Goal: Information Seeking & Learning: Check status

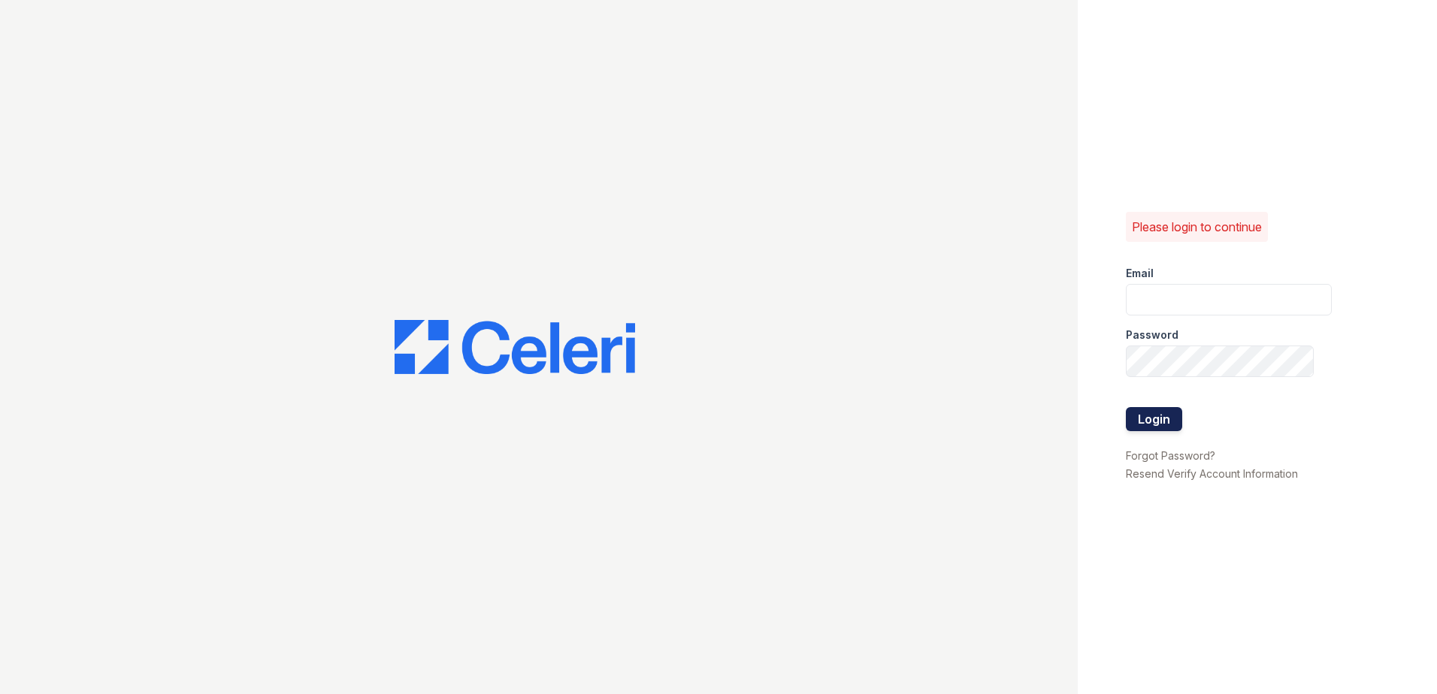
type input "renewnottingham@trinity-pm.com"
click at [1140, 422] on button "Login" at bounding box center [1154, 419] width 56 height 24
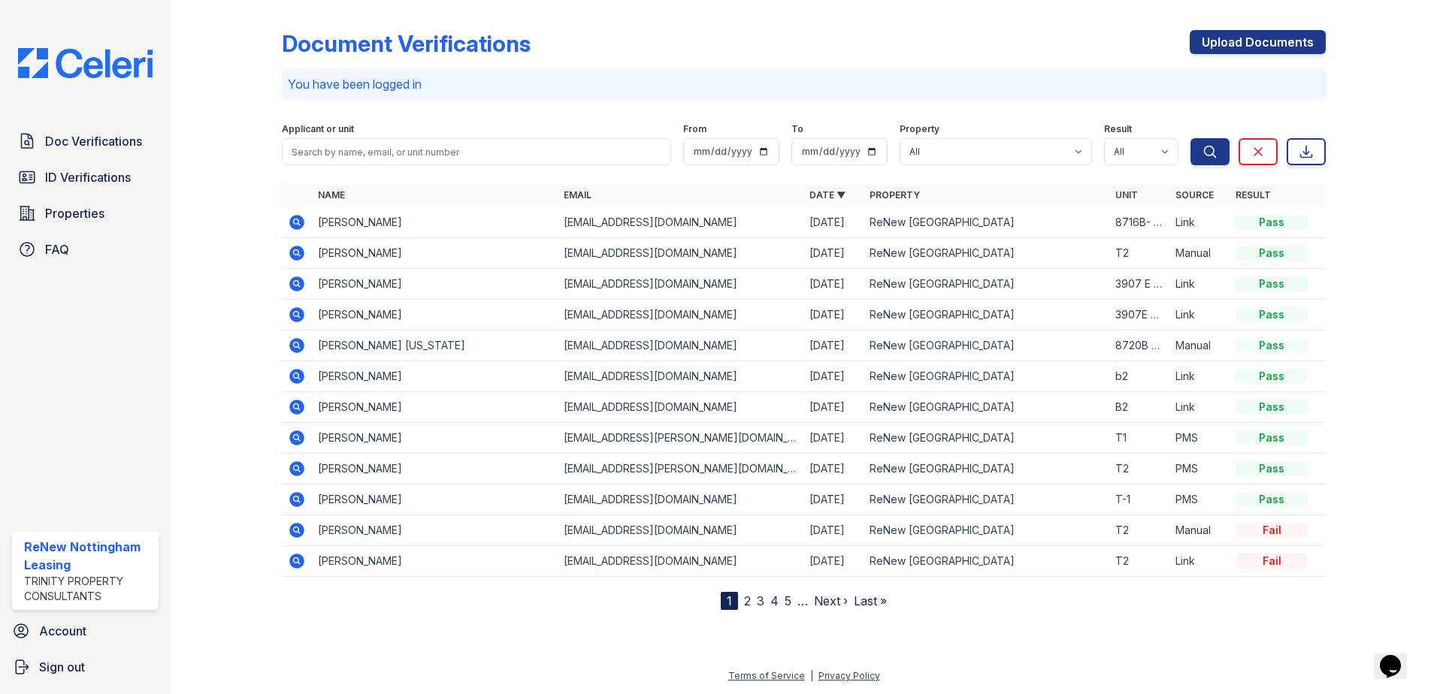
click at [296, 441] on icon at bounding box center [296, 438] width 15 height 15
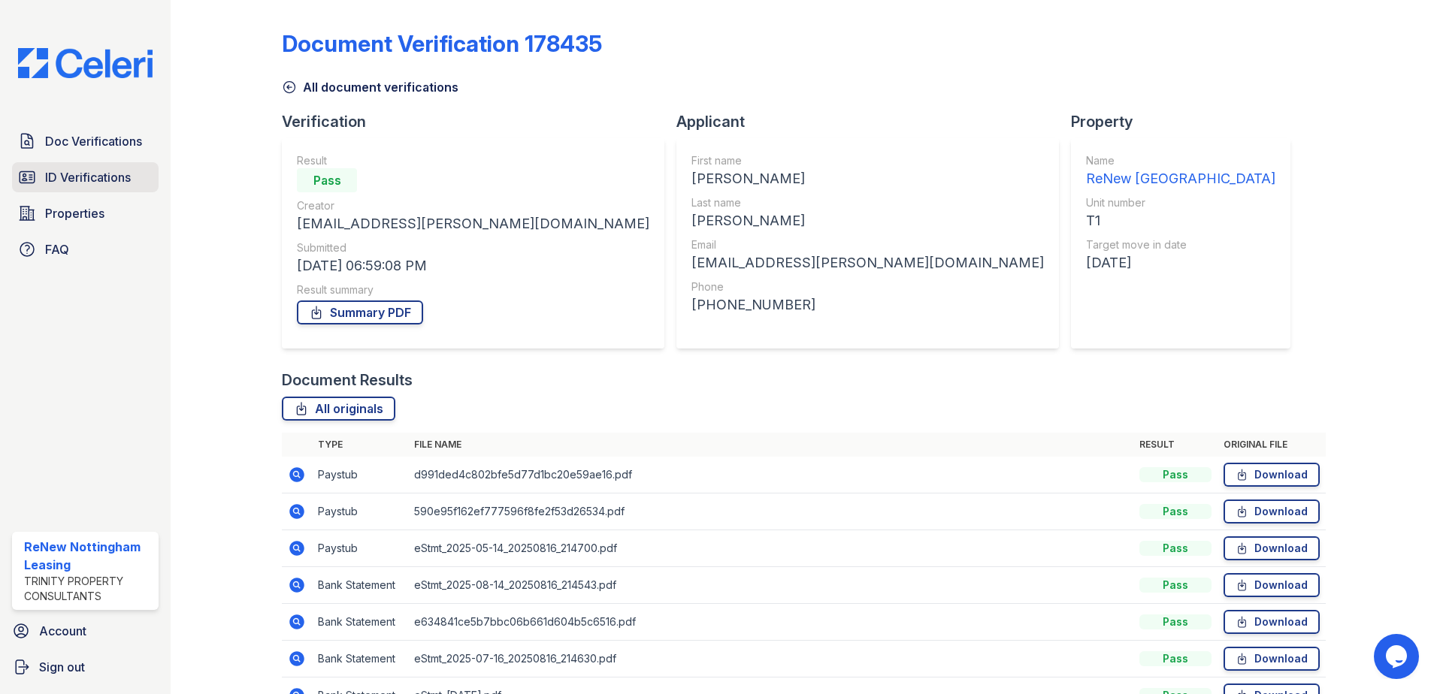
click at [85, 178] on span "ID Verifications" at bounding box center [88, 177] width 86 height 18
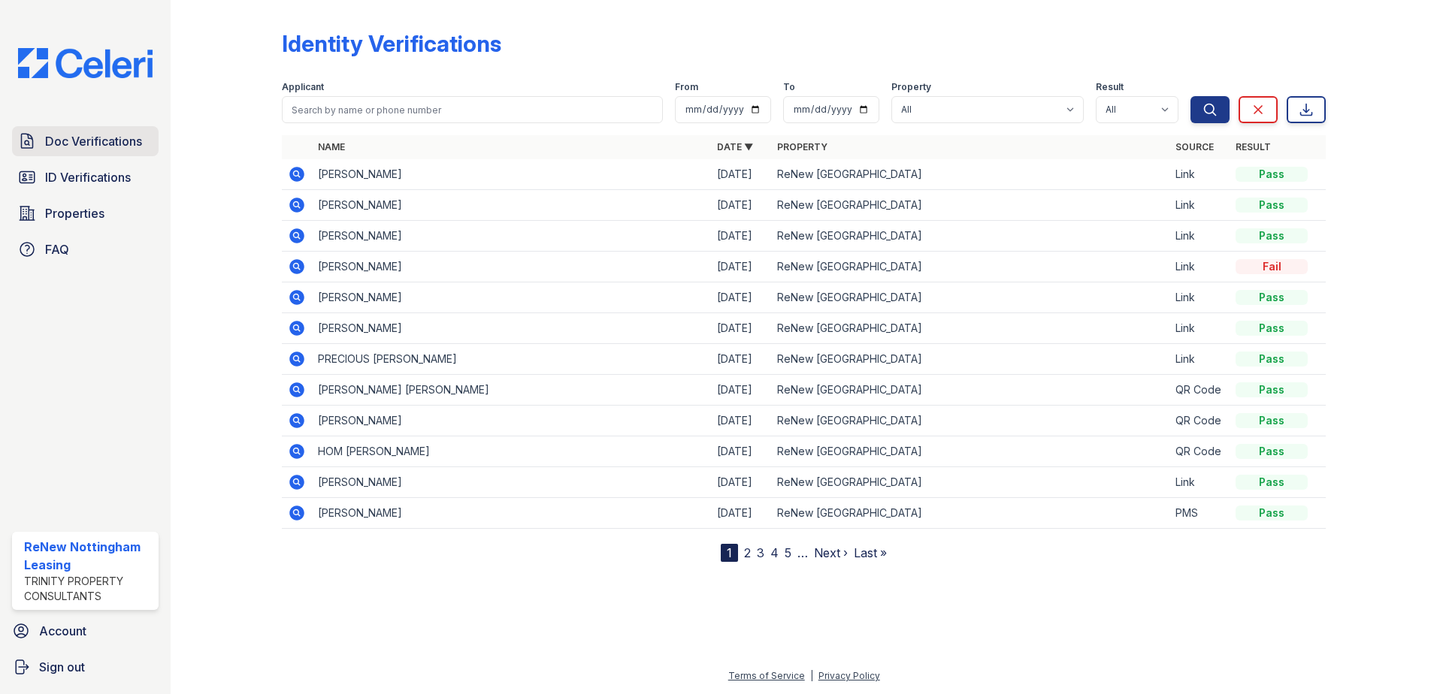
click at [93, 135] on span "Doc Verifications" at bounding box center [93, 141] width 97 height 18
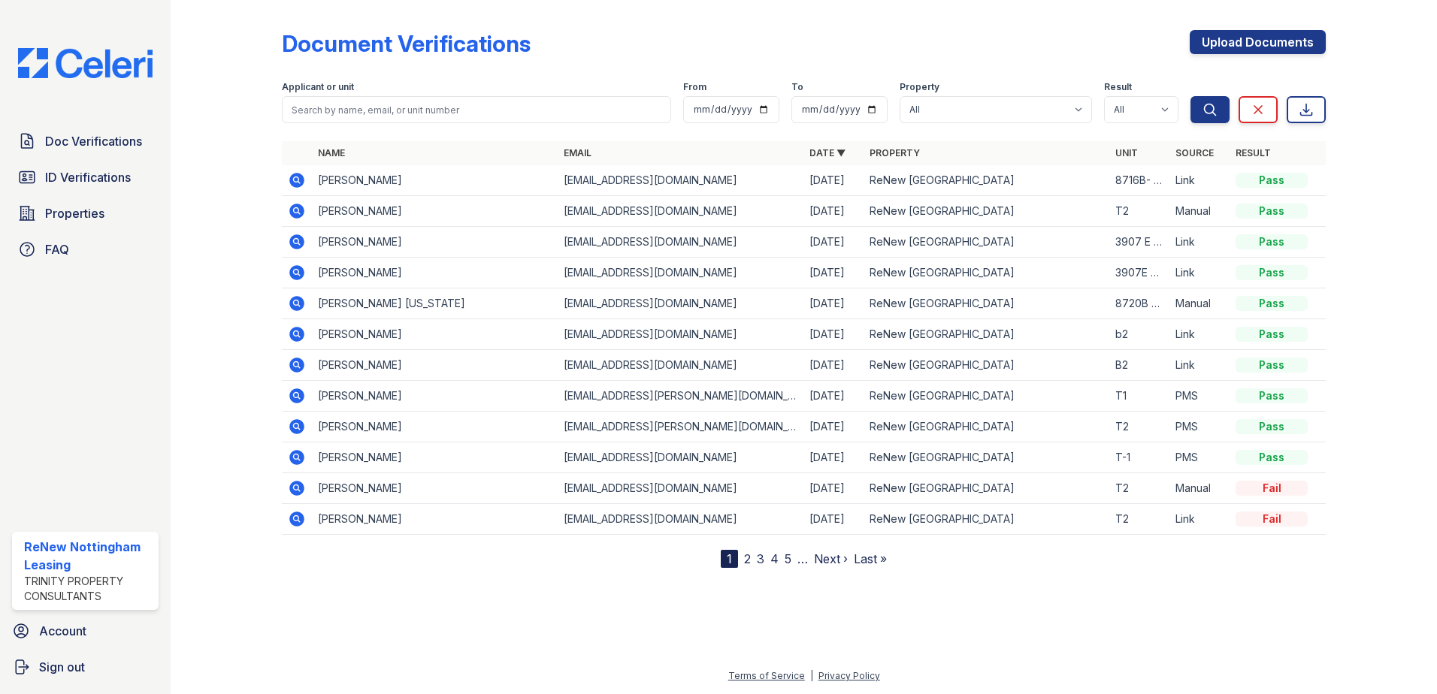
click at [750, 559] on link "2" at bounding box center [747, 559] width 7 height 15
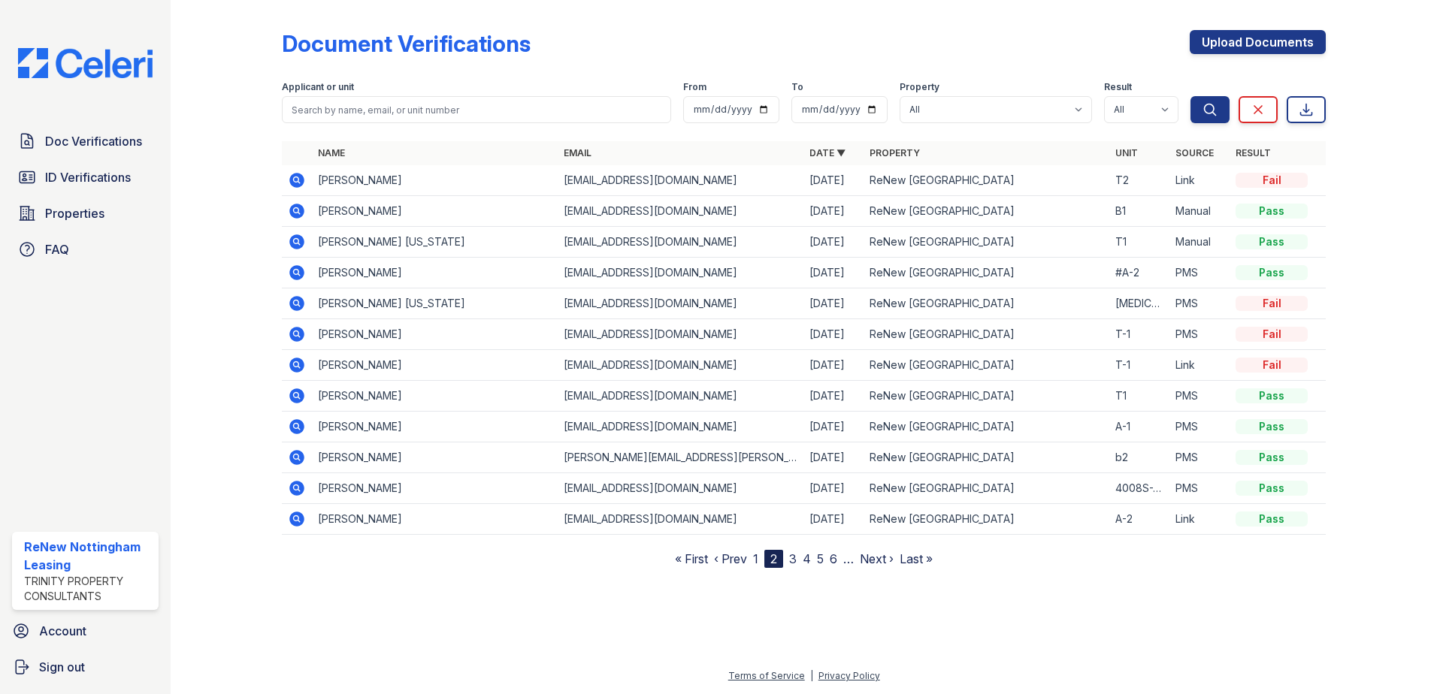
click at [795, 561] on link "3" at bounding box center [793, 559] width 8 height 15
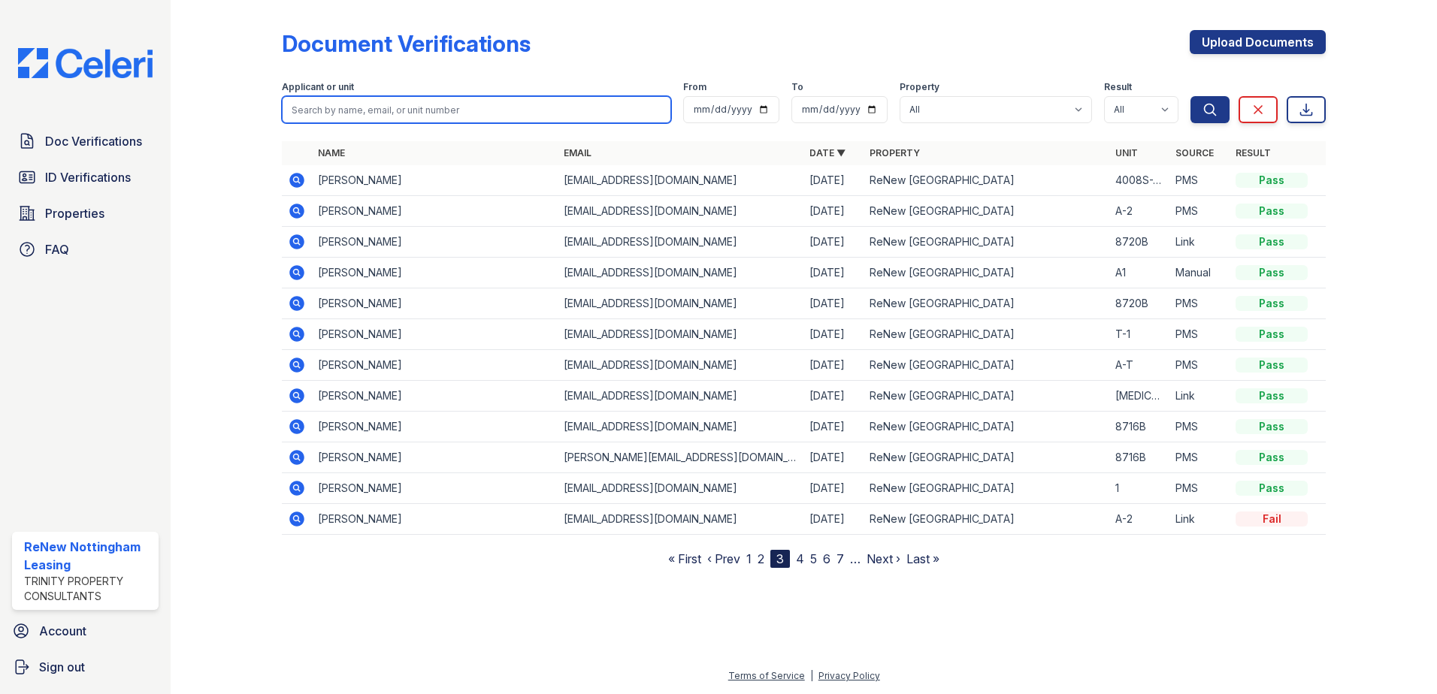
click at [394, 114] on input "search" at bounding box center [476, 109] width 389 height 27
type input "hari"
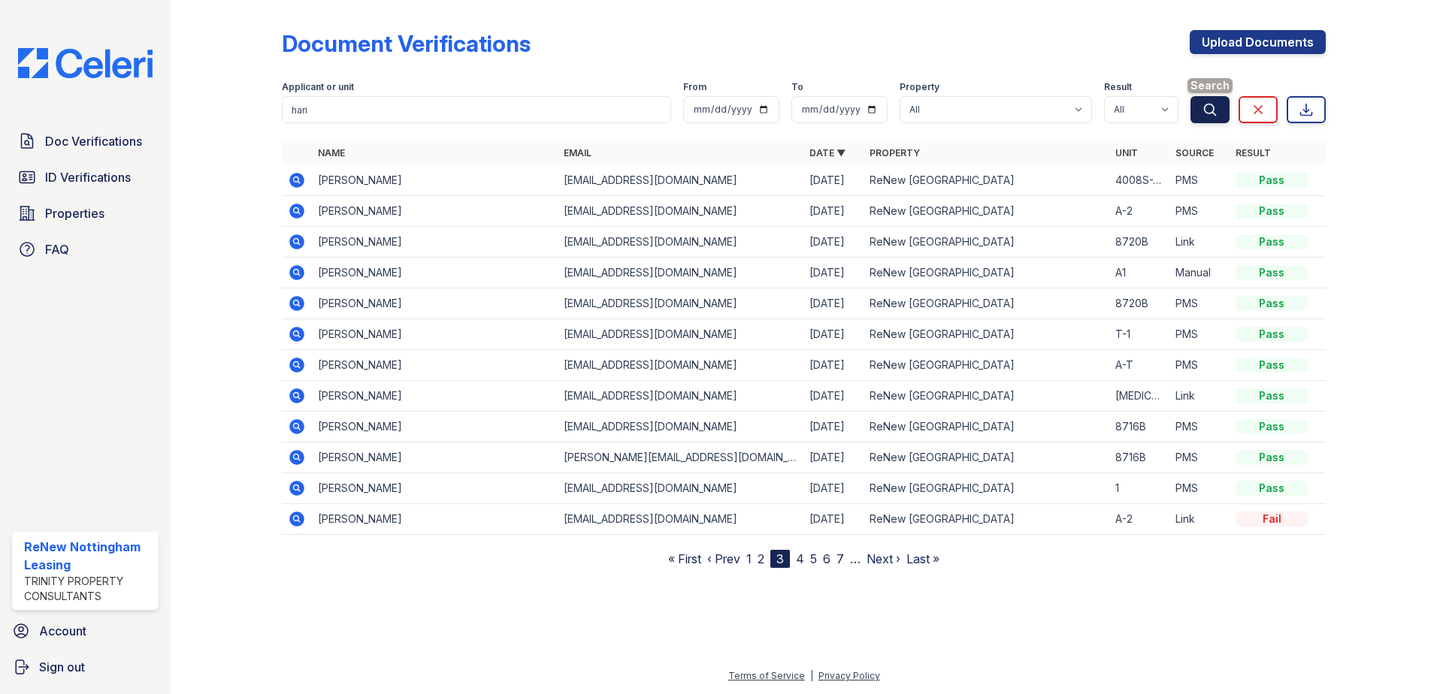
click at [1217, 111] on icon "submit" at bounding box center [1209, 109] width 15 height 15
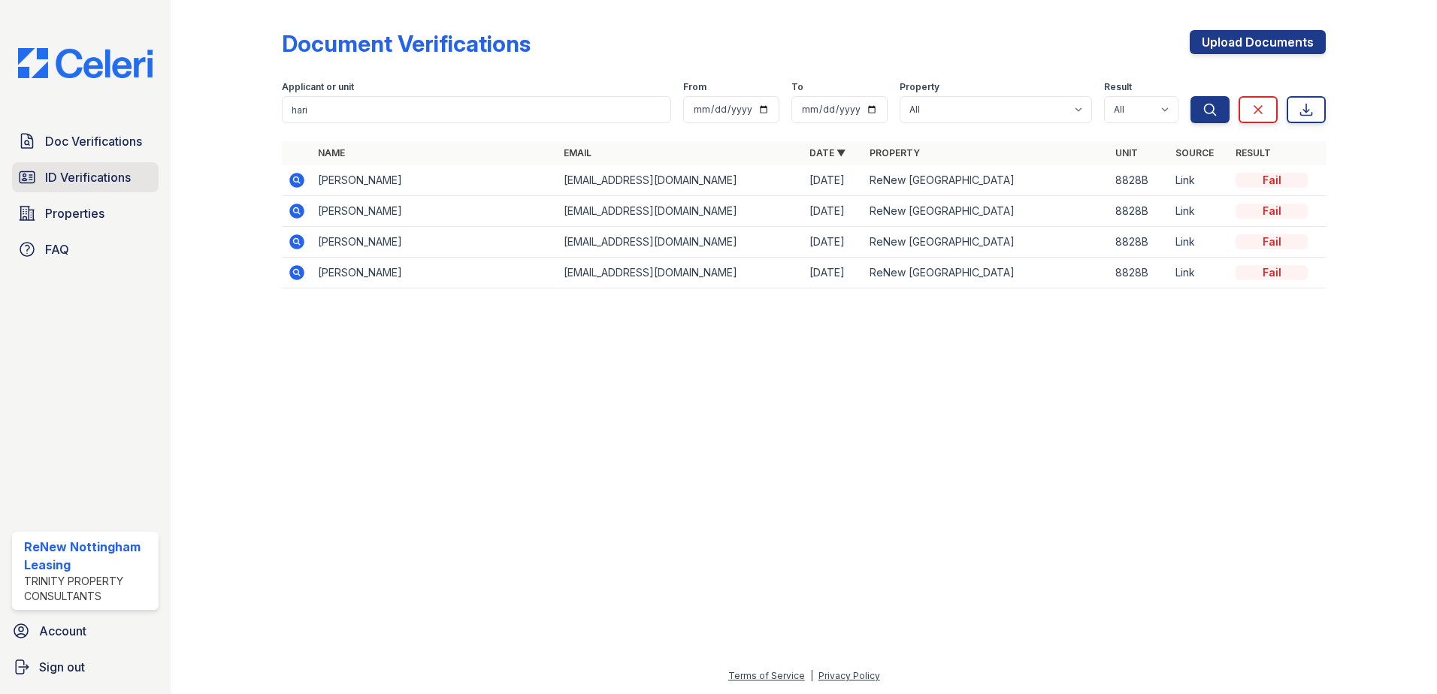
click at [101, 180] on span "ID Verifications" at bounding box center [88, 177] width 86 height 18
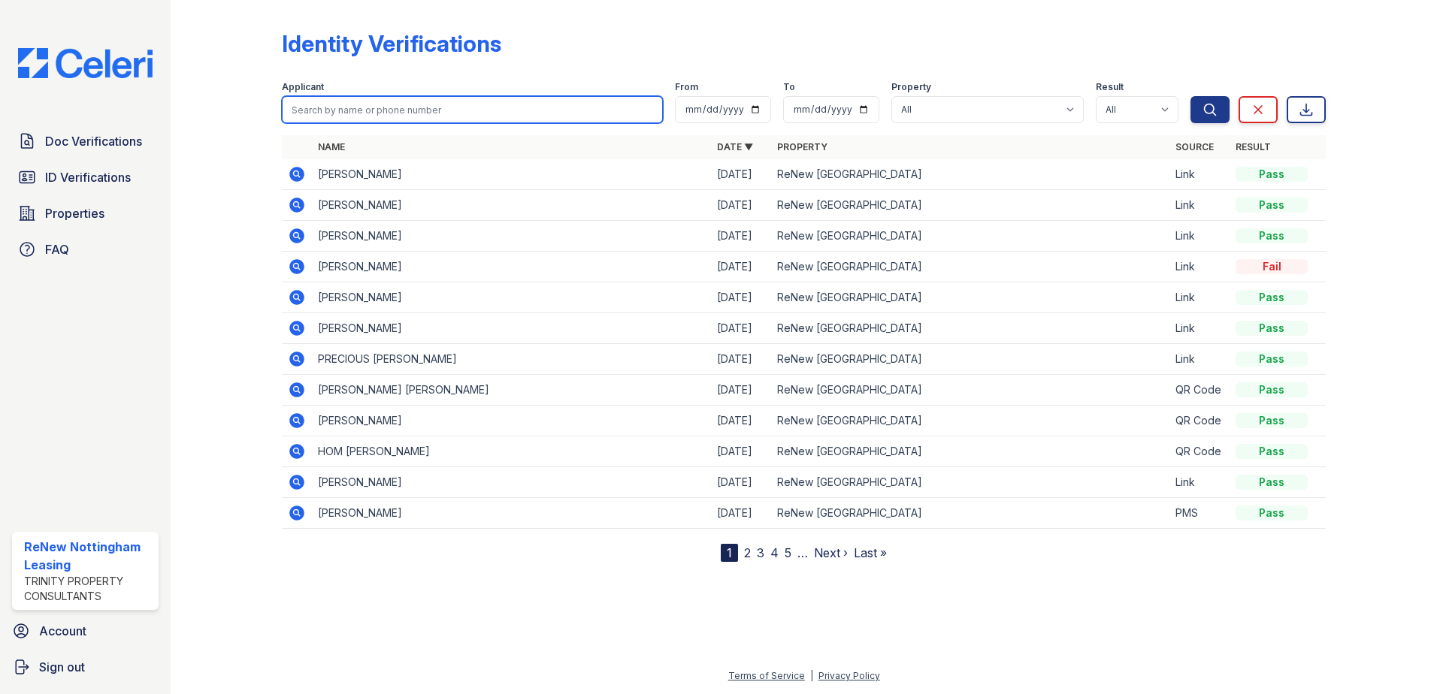
click at [403, 106] on input "search" at bounding box center [472, 109] width 381 height 27
type input "hari"
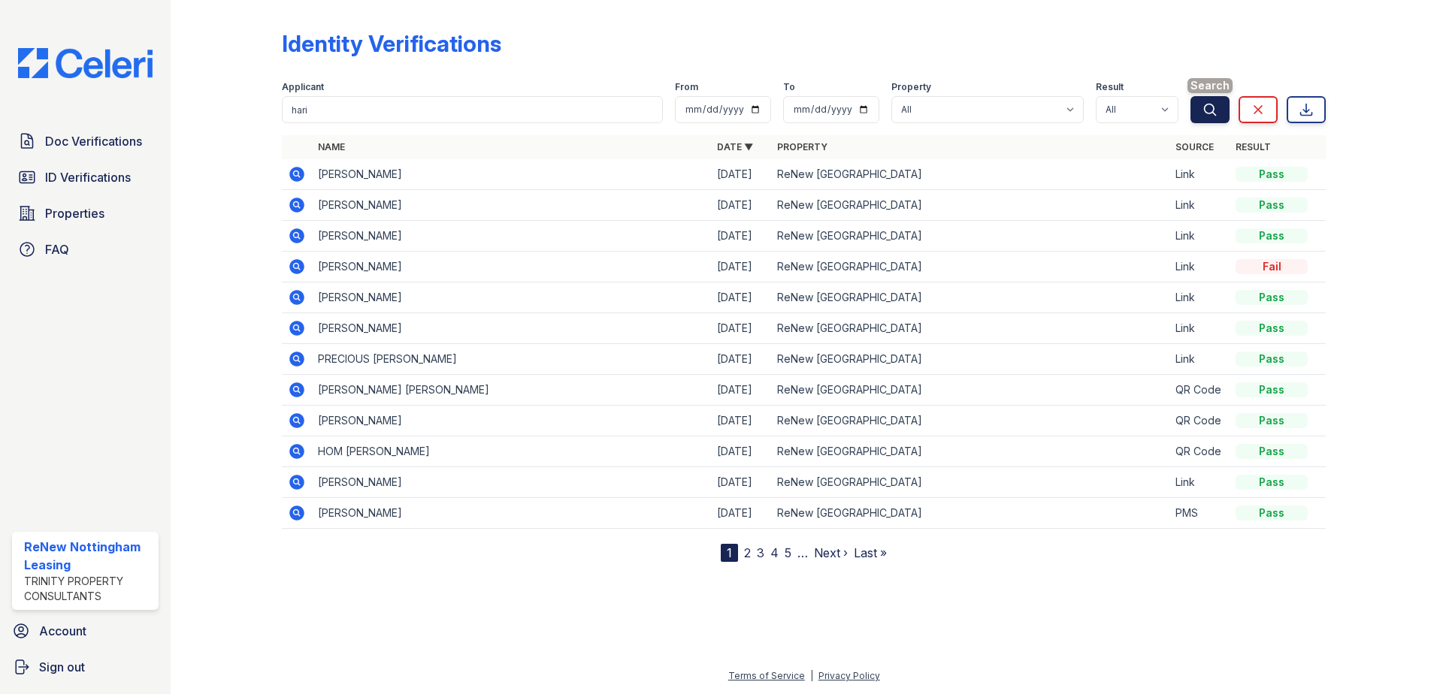
click at [1212, 104] on icon "submit" at bounding box center [1210, 109] width 11 height 11
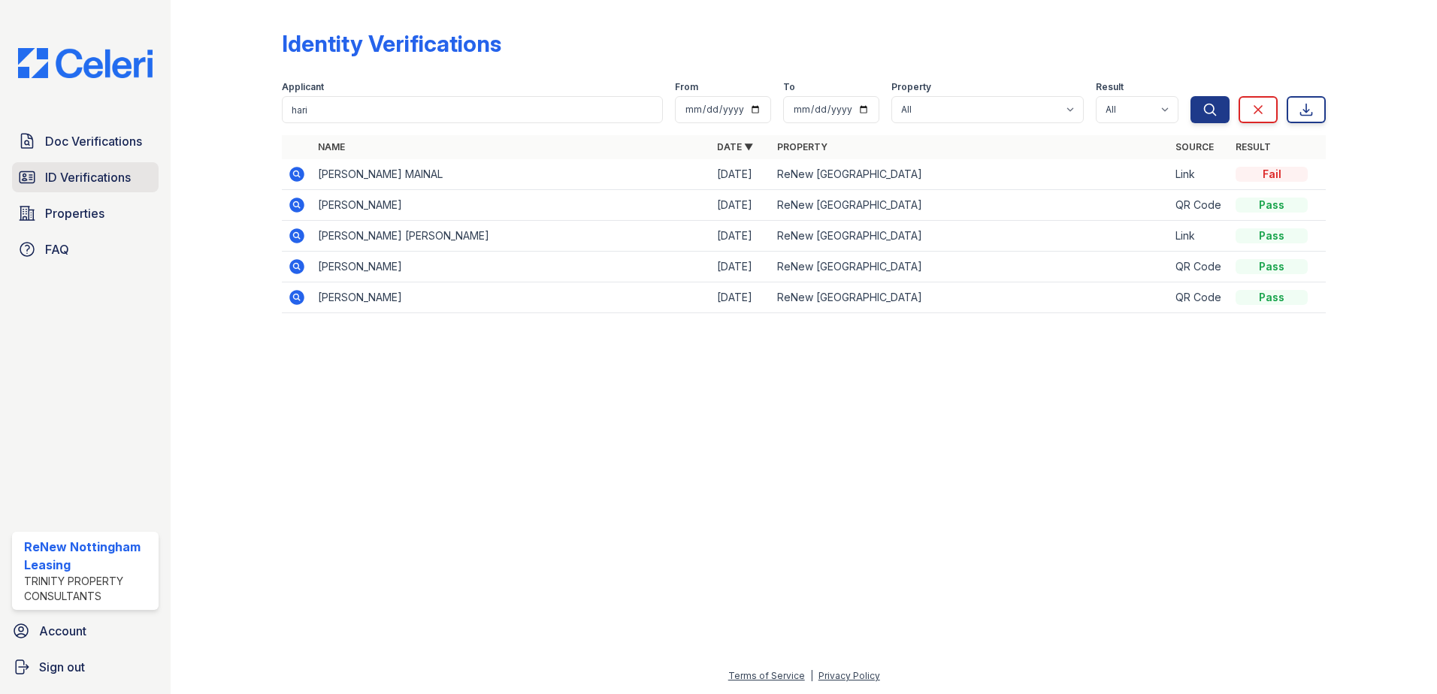
click at [74, 175] on span "ID Verifications" at bounding box center [88, 177] width 86 height 18
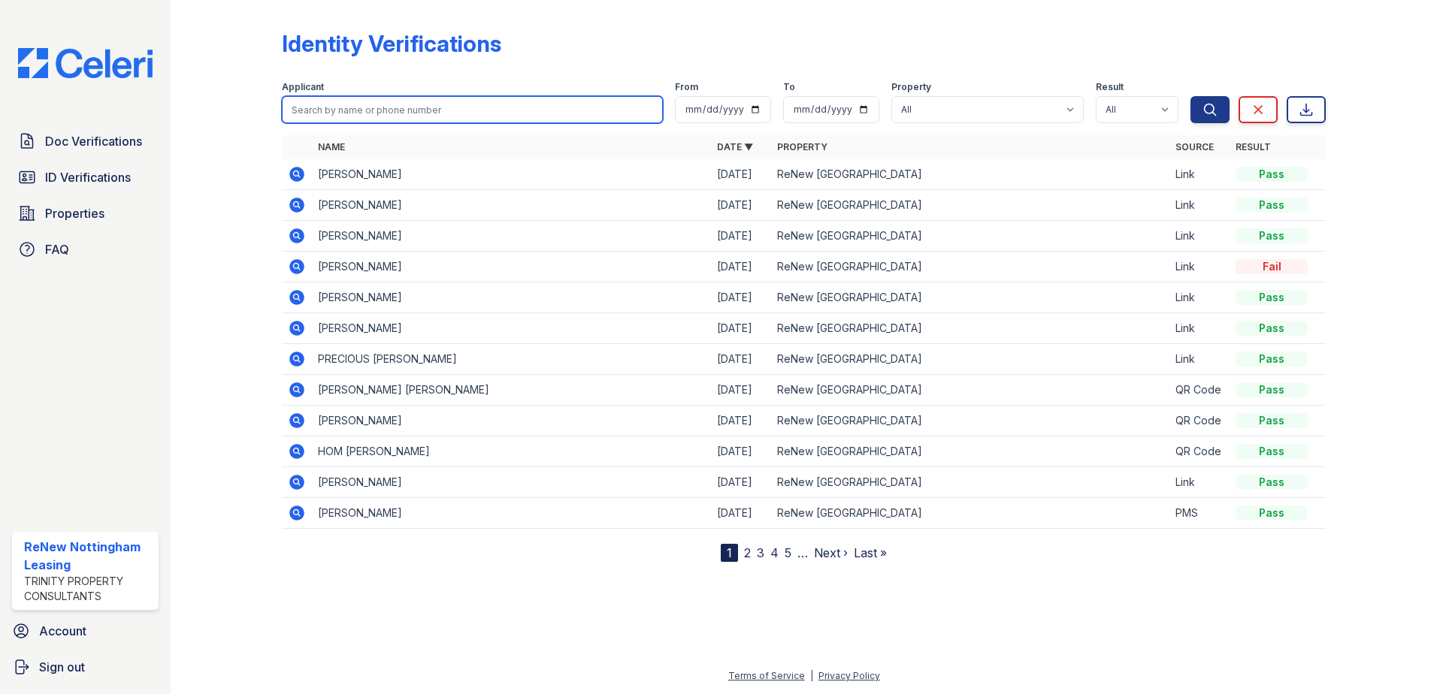
click at [377, 101] on input "search" at bounding box center [472, 109] width 381 height 27
type input "chelsea"
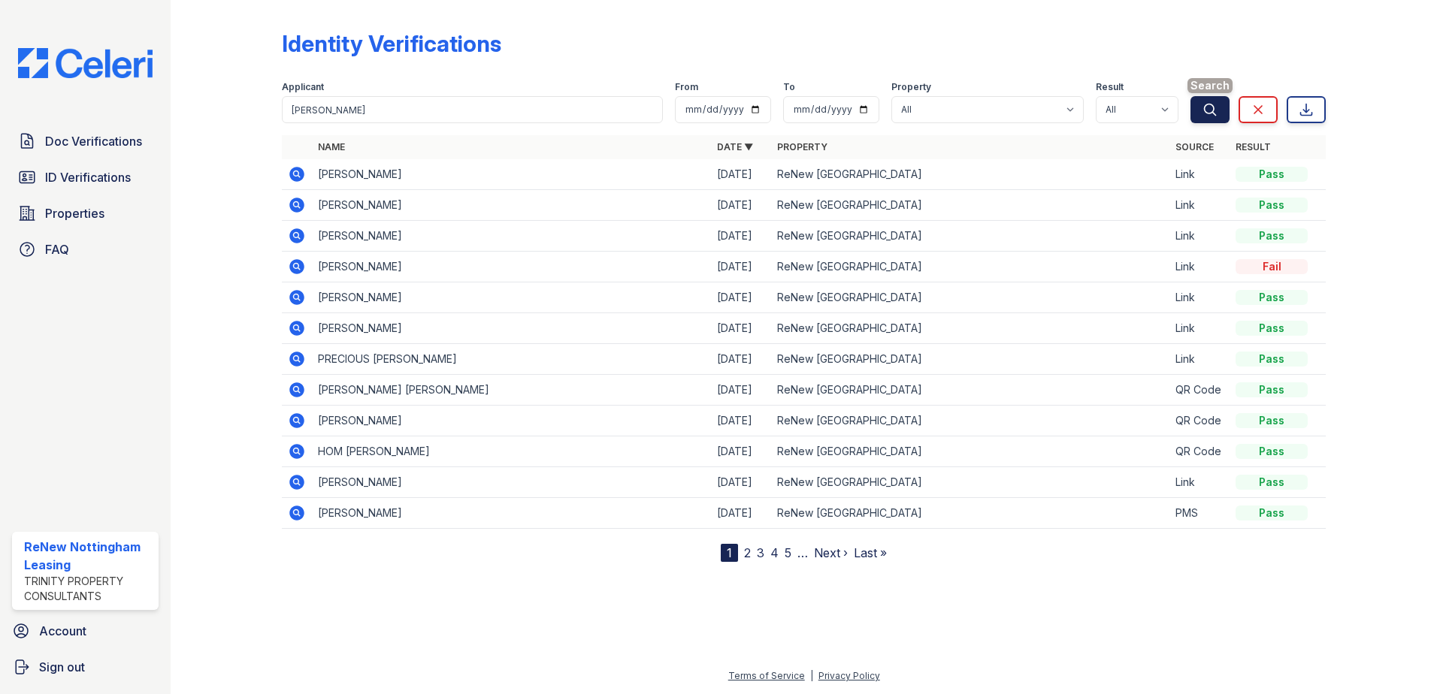
click at [1208, 99] on button "Search" at bounding box center [1209, 109] width 39 height 27
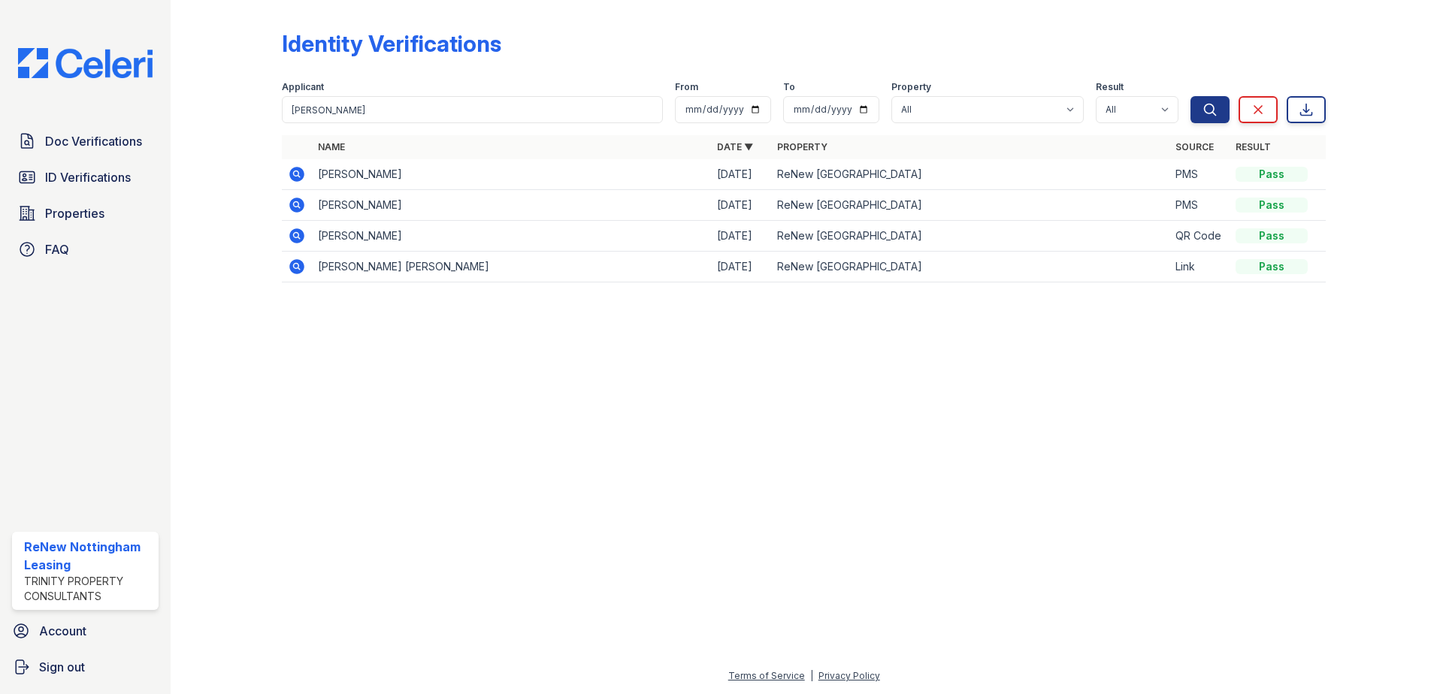
click at [299, 174] on icon at bounding box center [297, 174] width 18 height 18
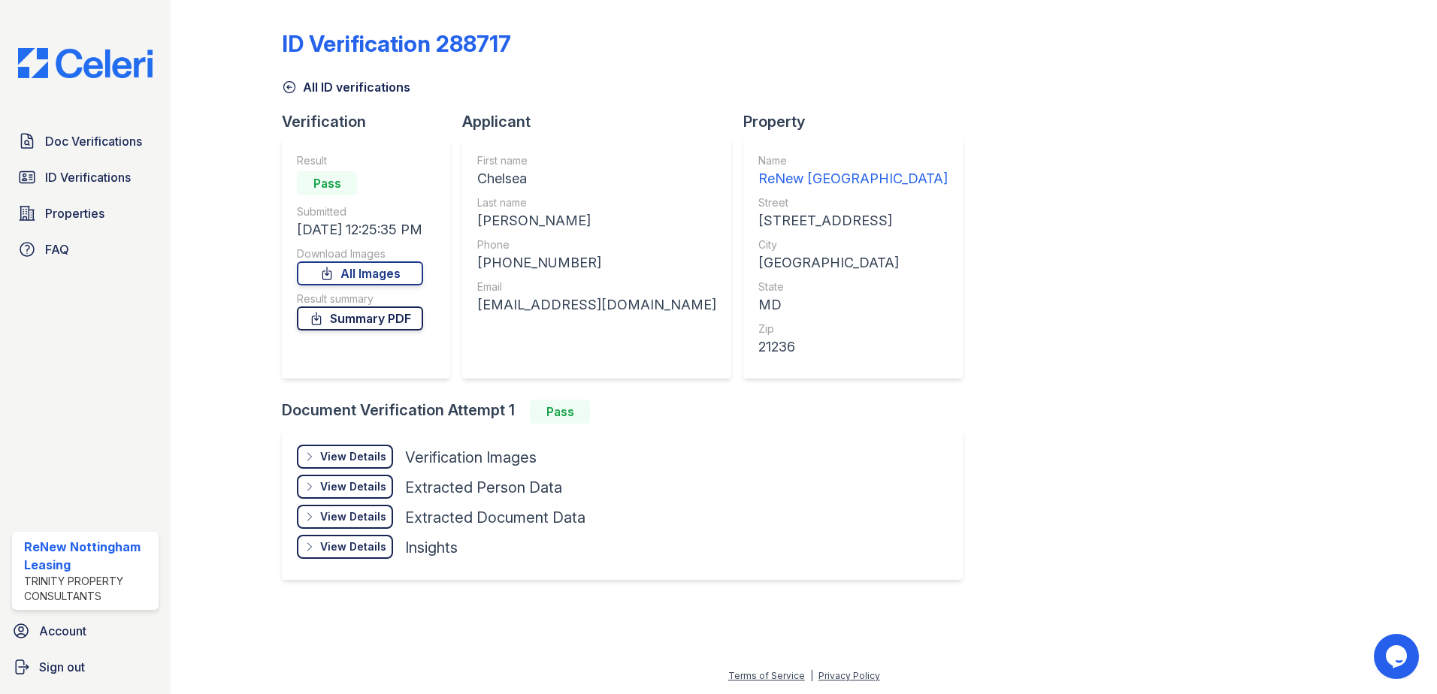
click at [364, 320] on link "Summary PDF" at bounding box center [360, 319] width 126 height 24
click at [352, 271] on link "All Images" at bounding box center [360, 274] width 126 height 24
click at [291, 83] on icon at bounding box center [289, 87] width 15 height 15
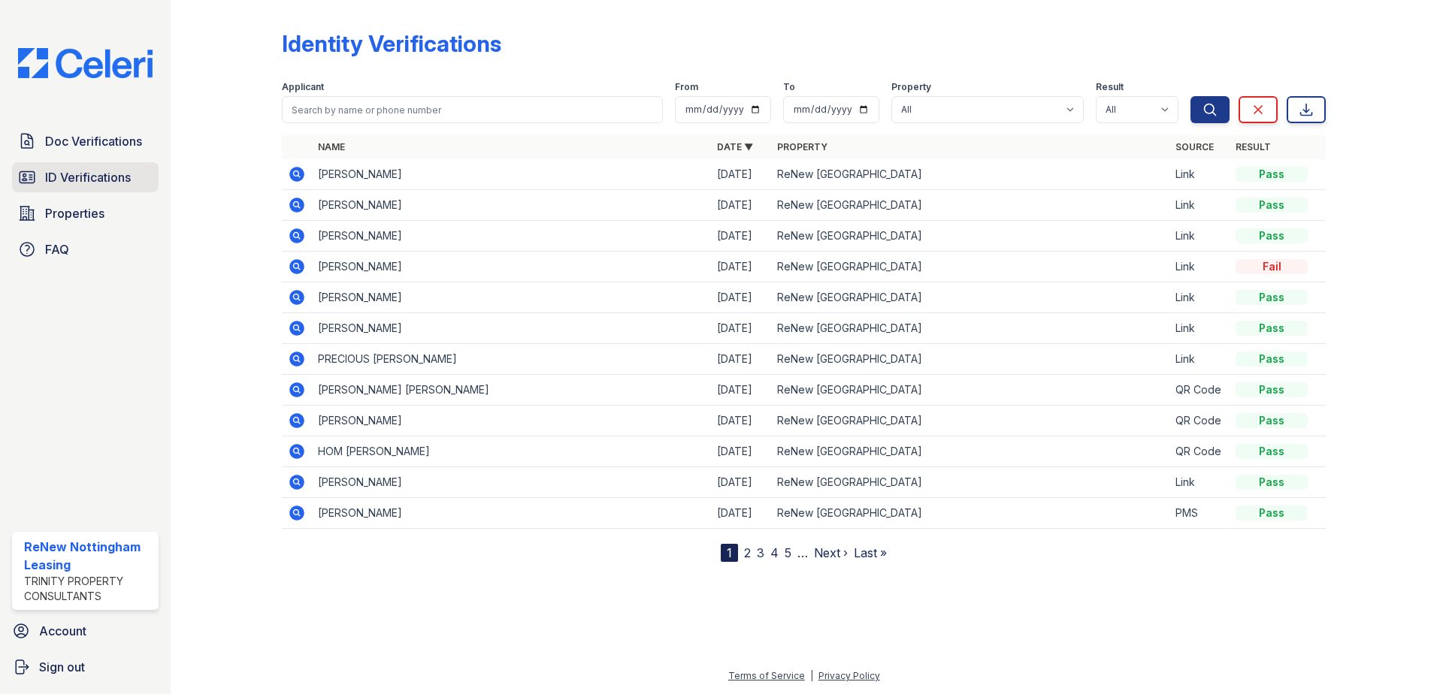
click at [107, 178] on span "ID Verifications" at bounding box center [88, 177] width 86 height 18
click at [299, 176] on icon at bounding box center [297, 174] width 18 height 18
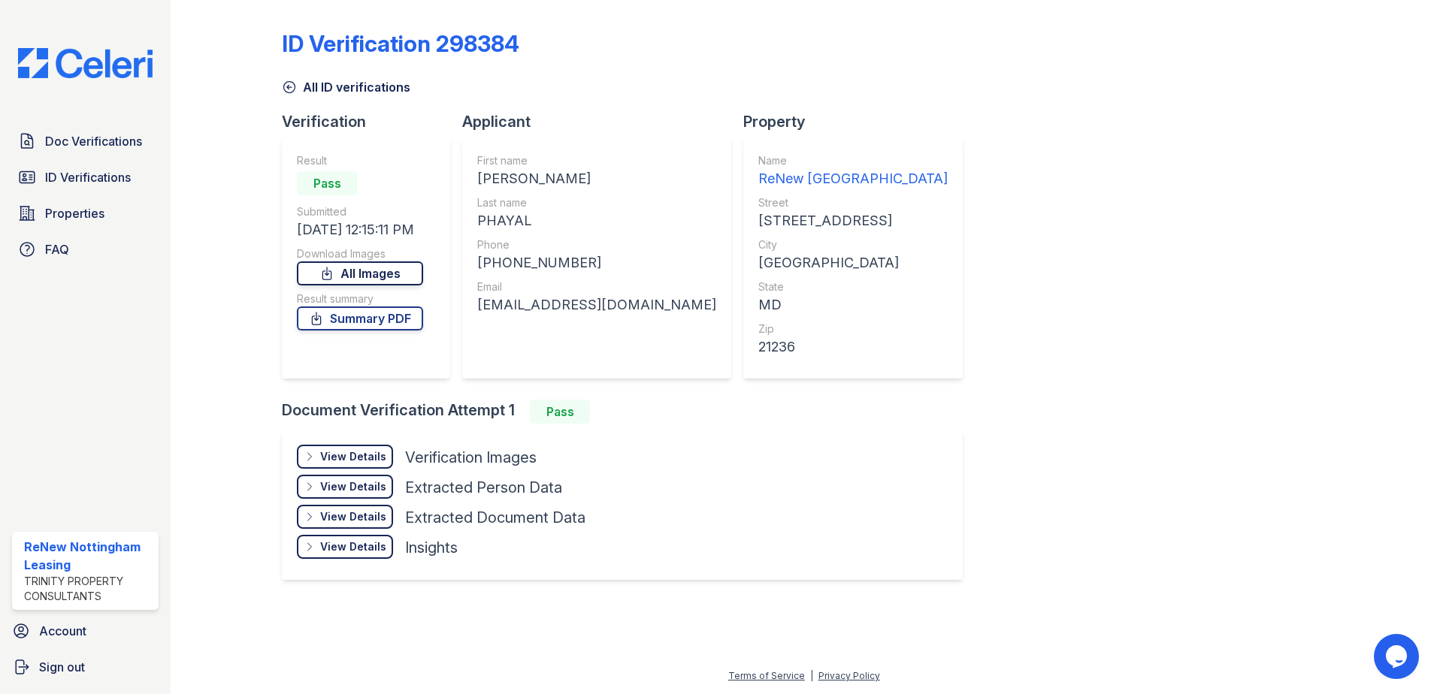
click at [386, 270] on link "All Images" at bounding box center [360, 274] width 126 height 24
click at [67, 177] on span "ID Verifications" at bounding box center [88, 177] width 86 height 18
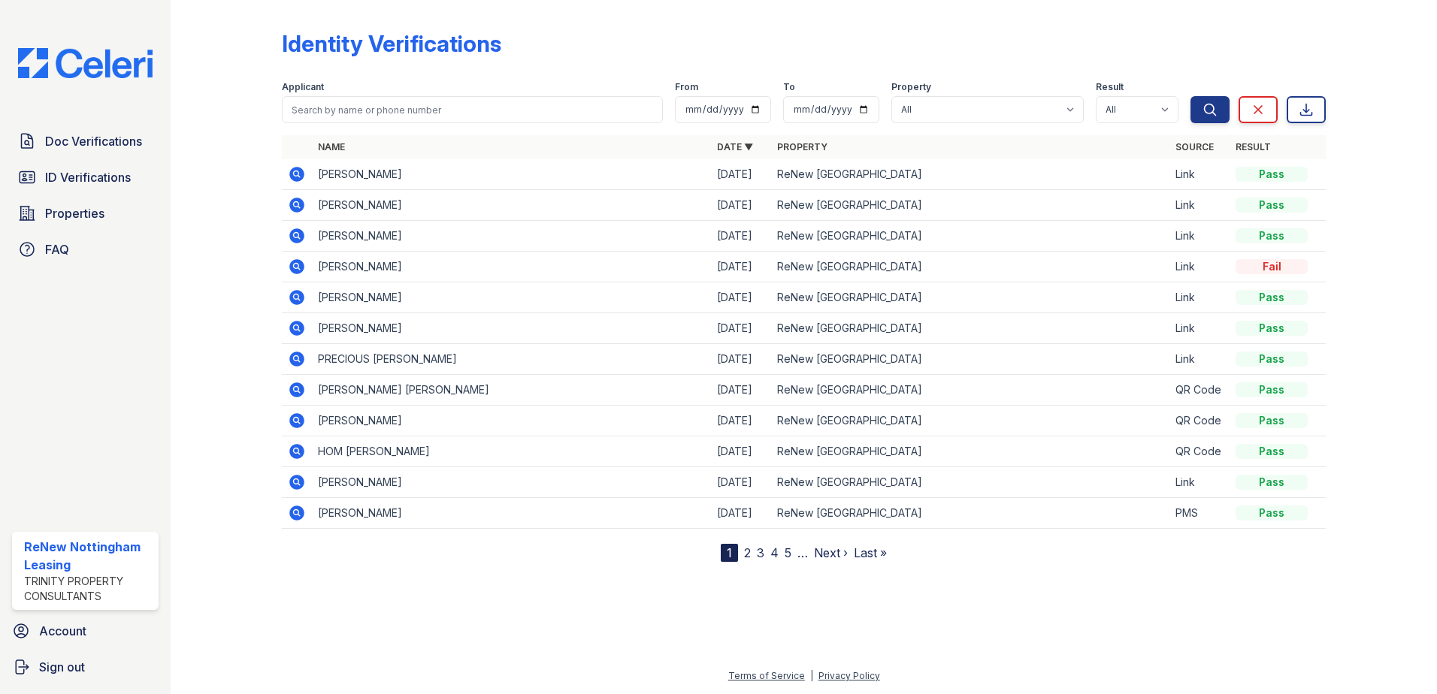
click at [300, 519] on icon at bounding box center [296, 513] width 15 height 15
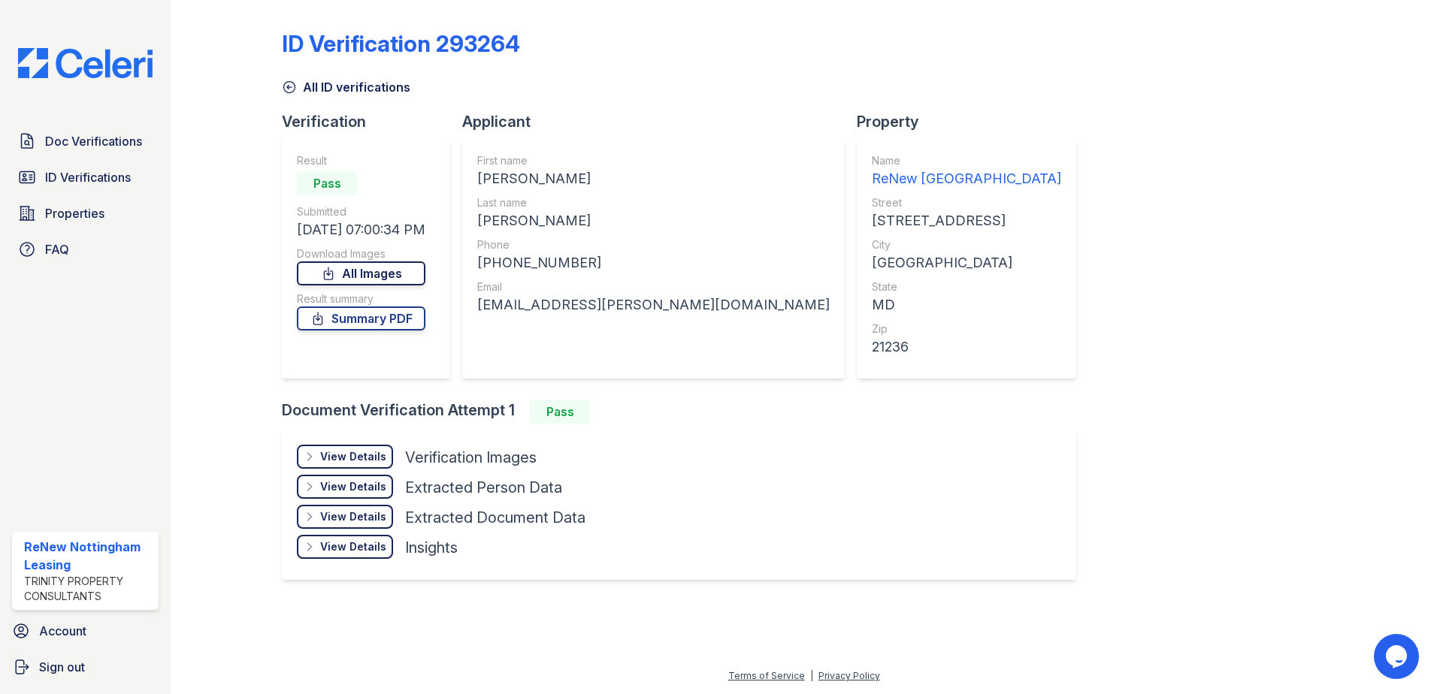
click at [425, 277] on link "All Images" at bounding box center [361, 274] width 129 height 24
click at [89, 183] on span "ID Verifications" at bounding box center [88, 177] width 86 height 18
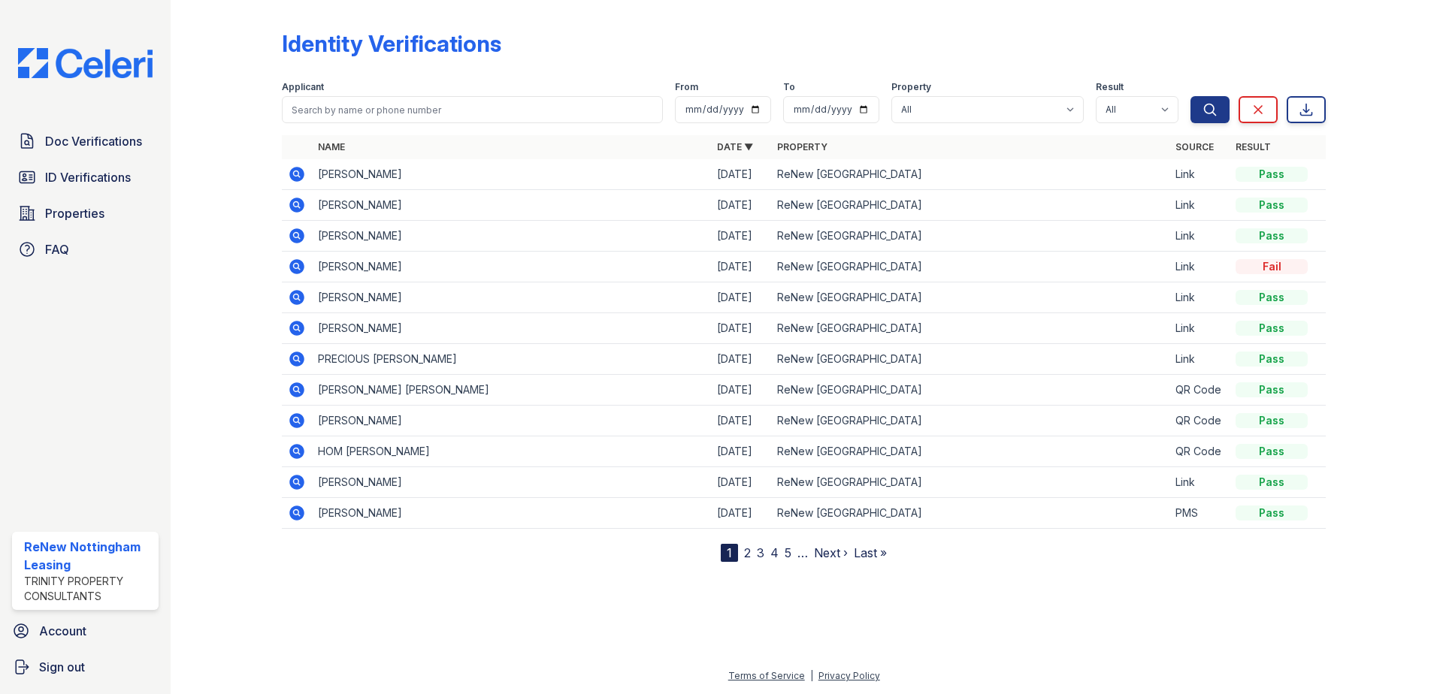
click at [289, 88] on label "Applicant" at bounding box center [303, 87] width 42 height 12
click at [316, 104] on input "search" at bounding box center [472, 109] width 381 height 27
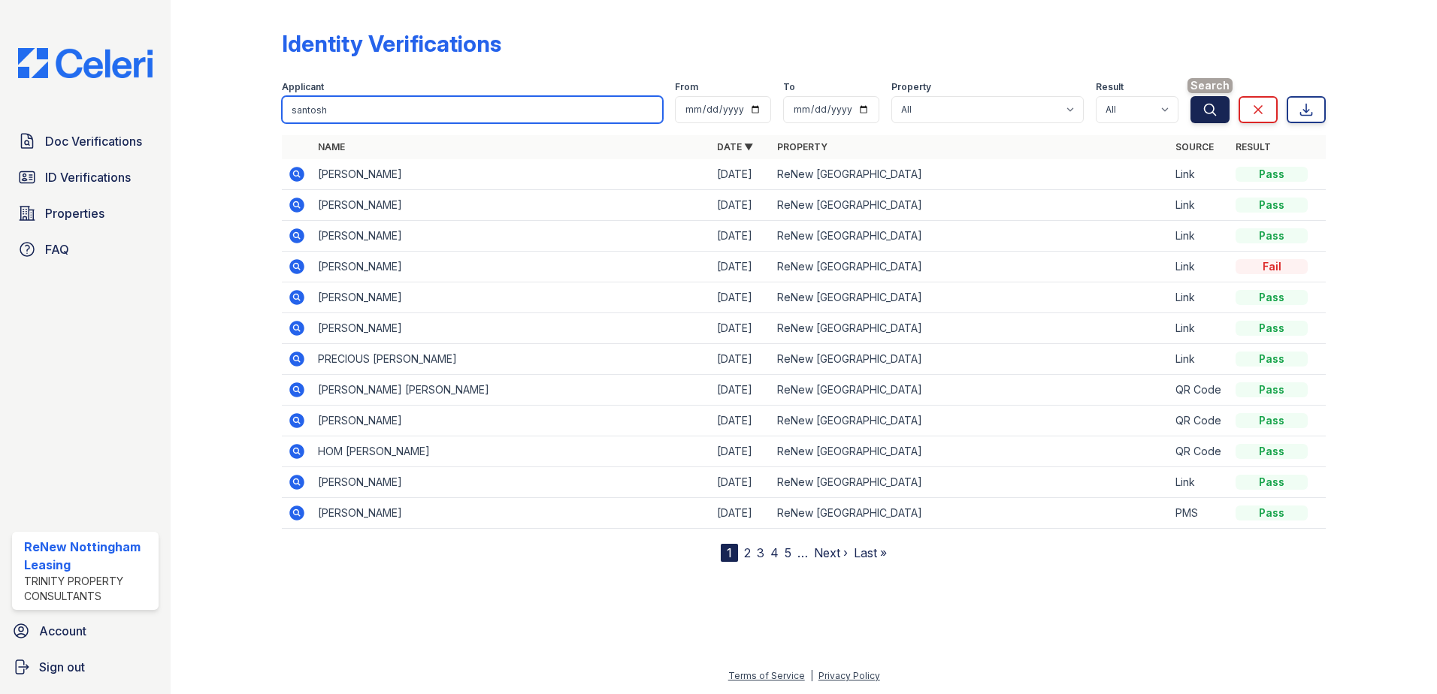
type input "santosh"
click at [1214, 115] on icon "submit" at bounding box center [1209, 109] width 15 height 15
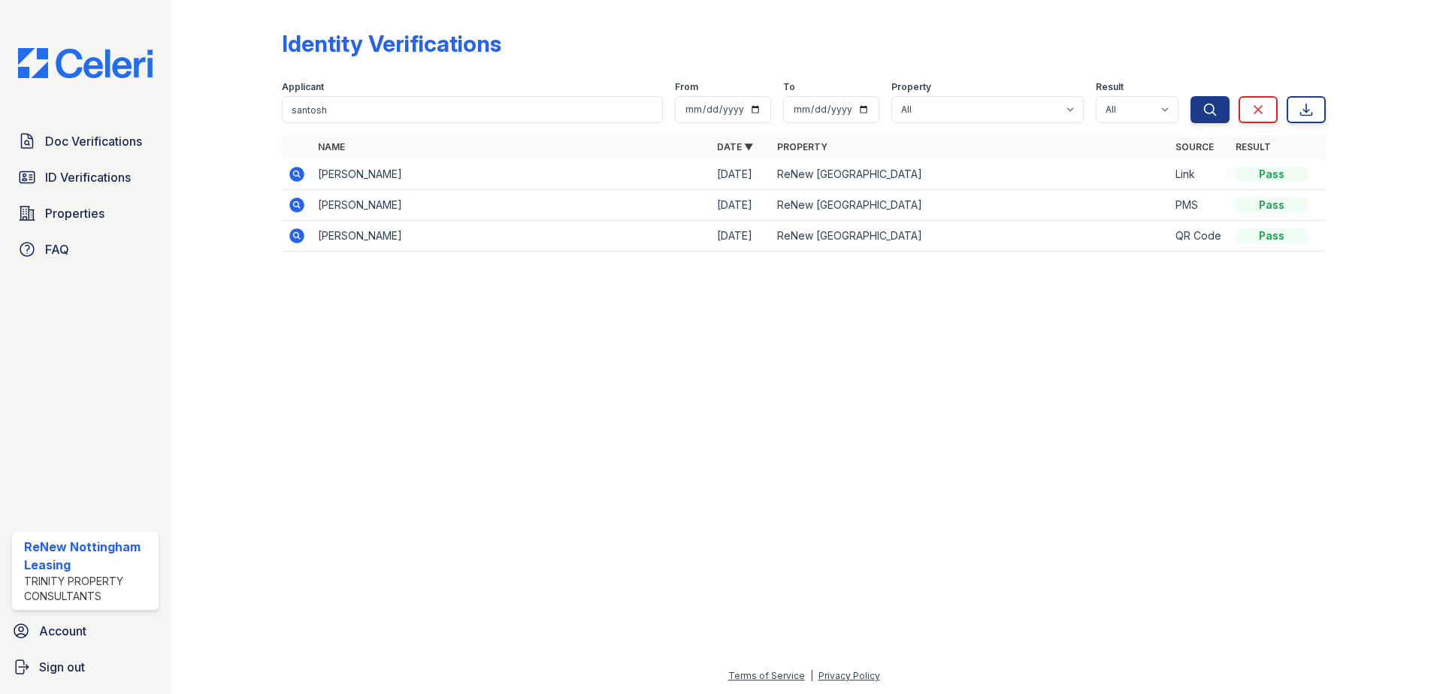
click at [298, 171] on icon at bounding box center [297, 174] width 18 height 18
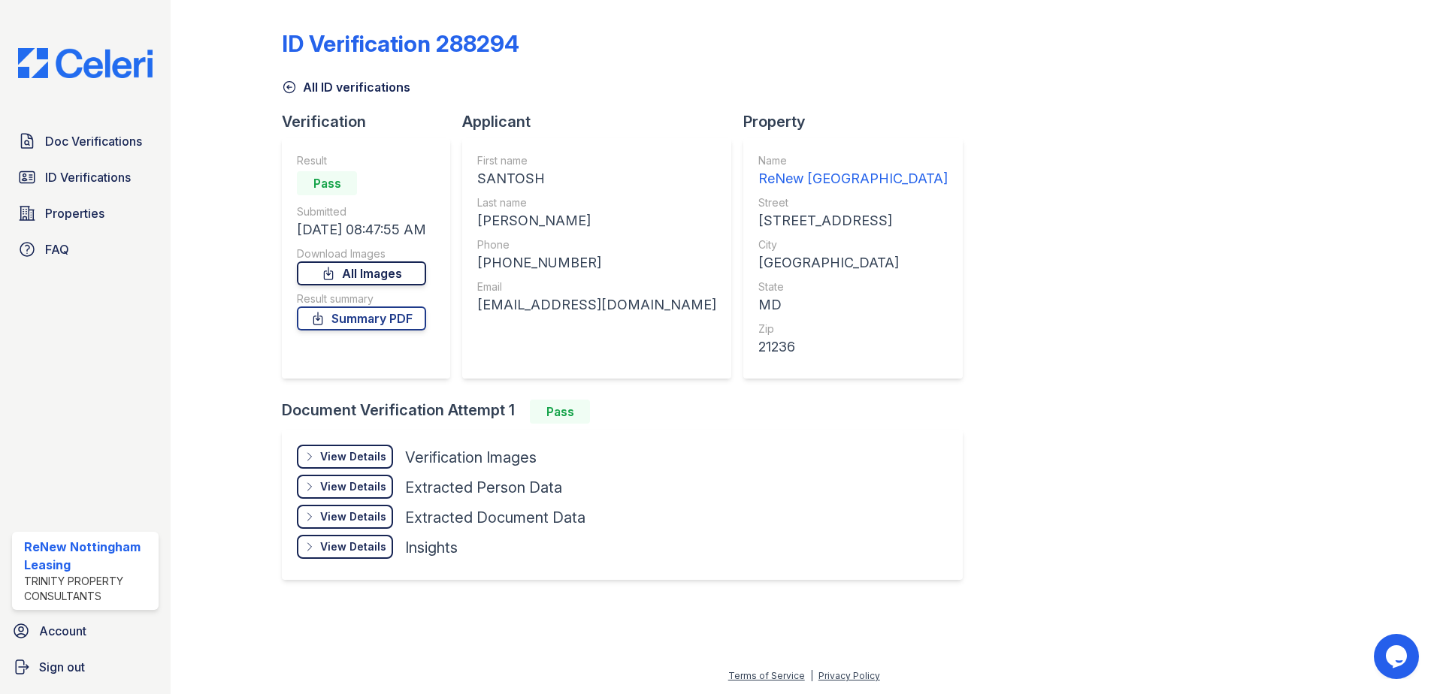
click at [364, 268] on link "All Images" at bounding box center [361, 274] width 129 height 24
click at [401, 270] on link "All Images" at bounding box center [361, 274] width 129 height 24
click at [392, 276] on link "All Images" at bounding box center [361, 274] width 129 height 24
click at [386, 328] on link "Summary PDF" at bounding box center [361, 319] width 129 height 24
click at [397, 318] on link "Summary PDF" at bounding box center [361, 319] width 129 height 24
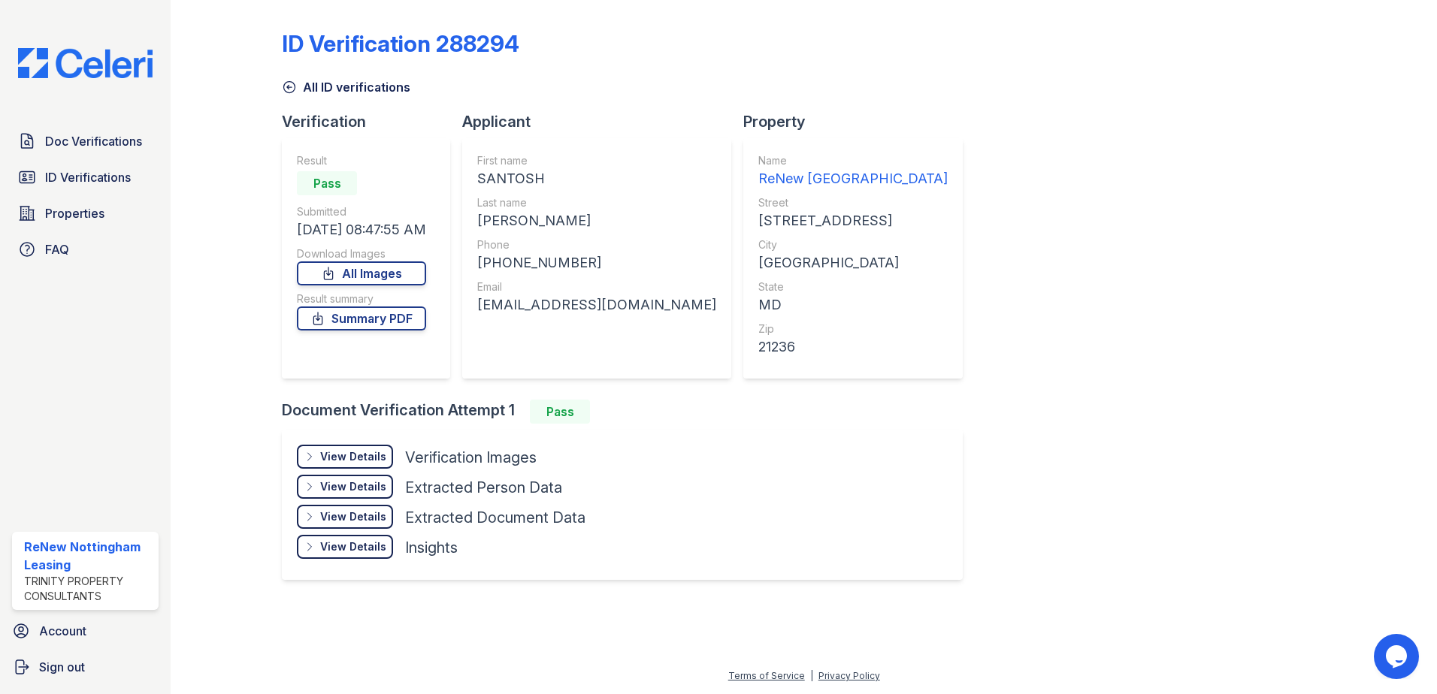
click at [1356, 513] on div at bounding box center [1369, 303] width 87 height 595
click at [339, 315] on link "Summary PDF" at bounding box center [361, 319] width 129 height 24
click at [290, 86] on icon at bounding box center [289, 87] width 15 height 15
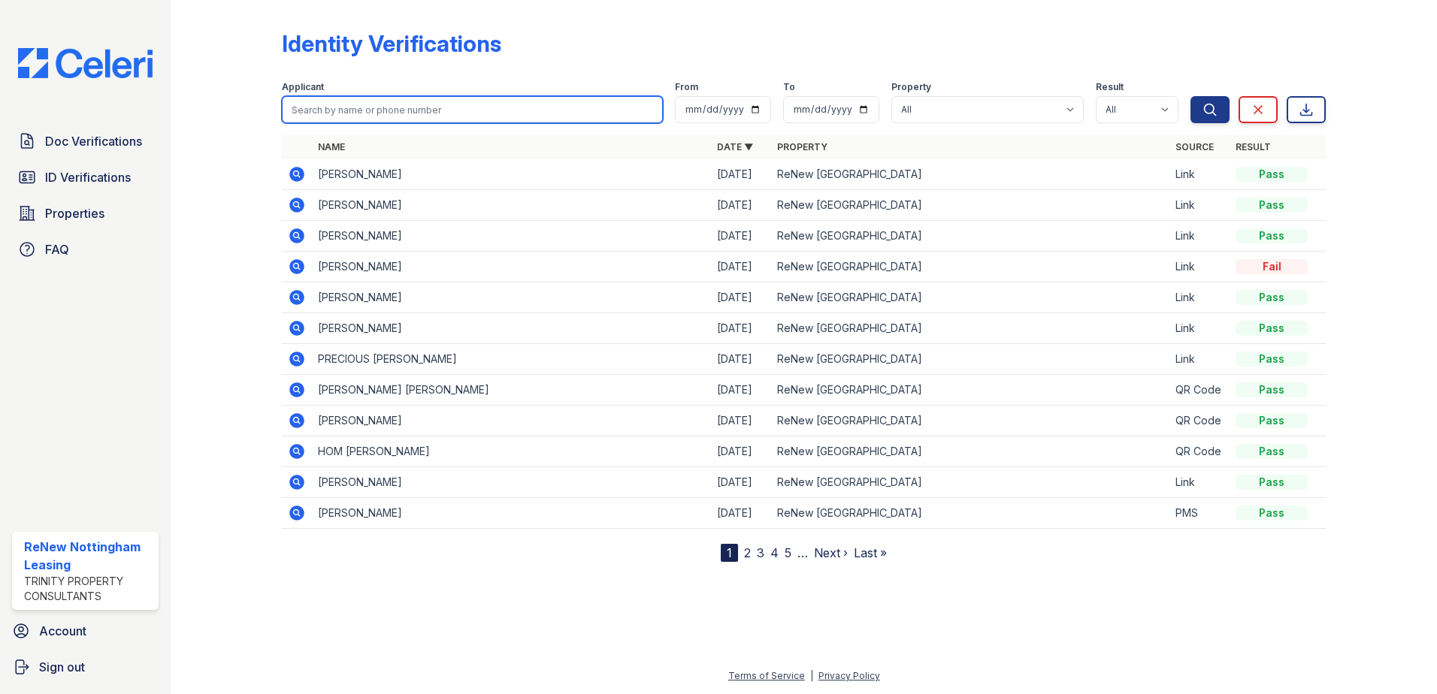
click at [407, 106] on input "search" at bounding box center [472, 109] width 381 height 27
type input "Kahron"
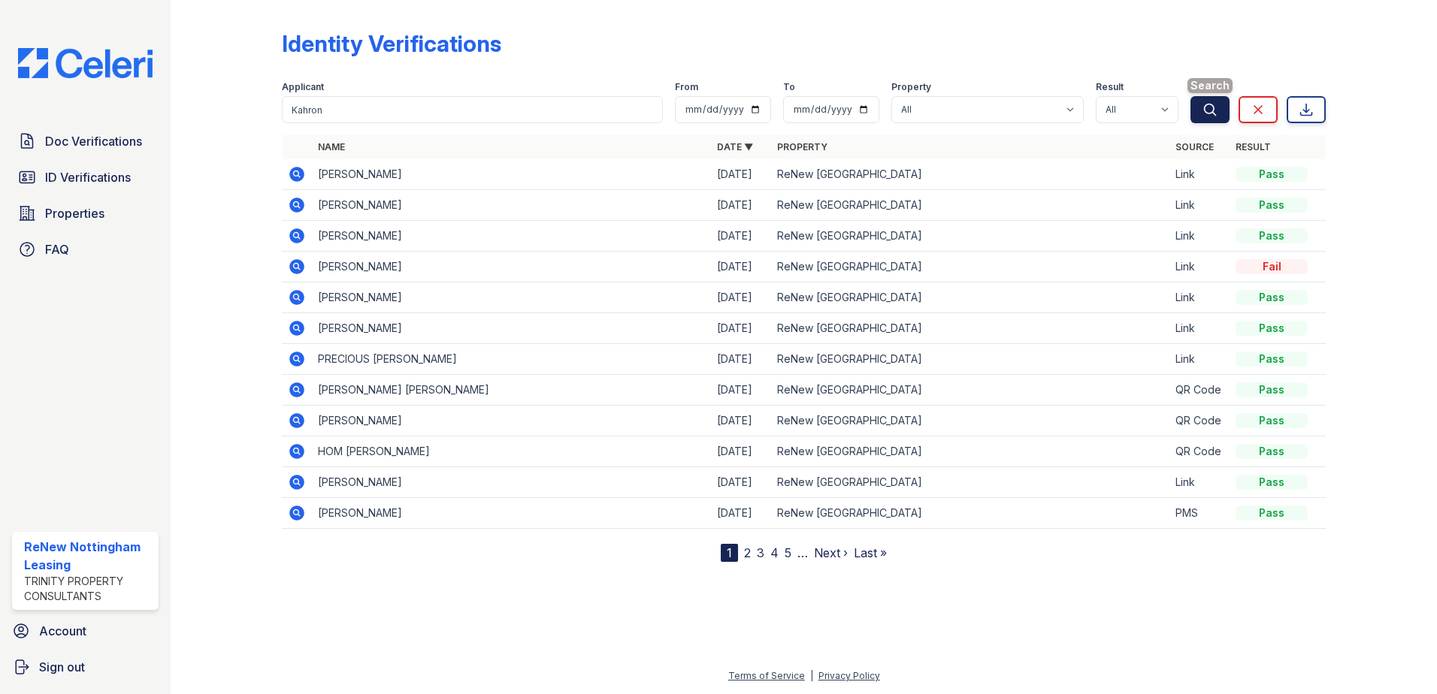
click at [1211, 106] on icon "submit" at bounding box center [1209, 109] width 15 height 15
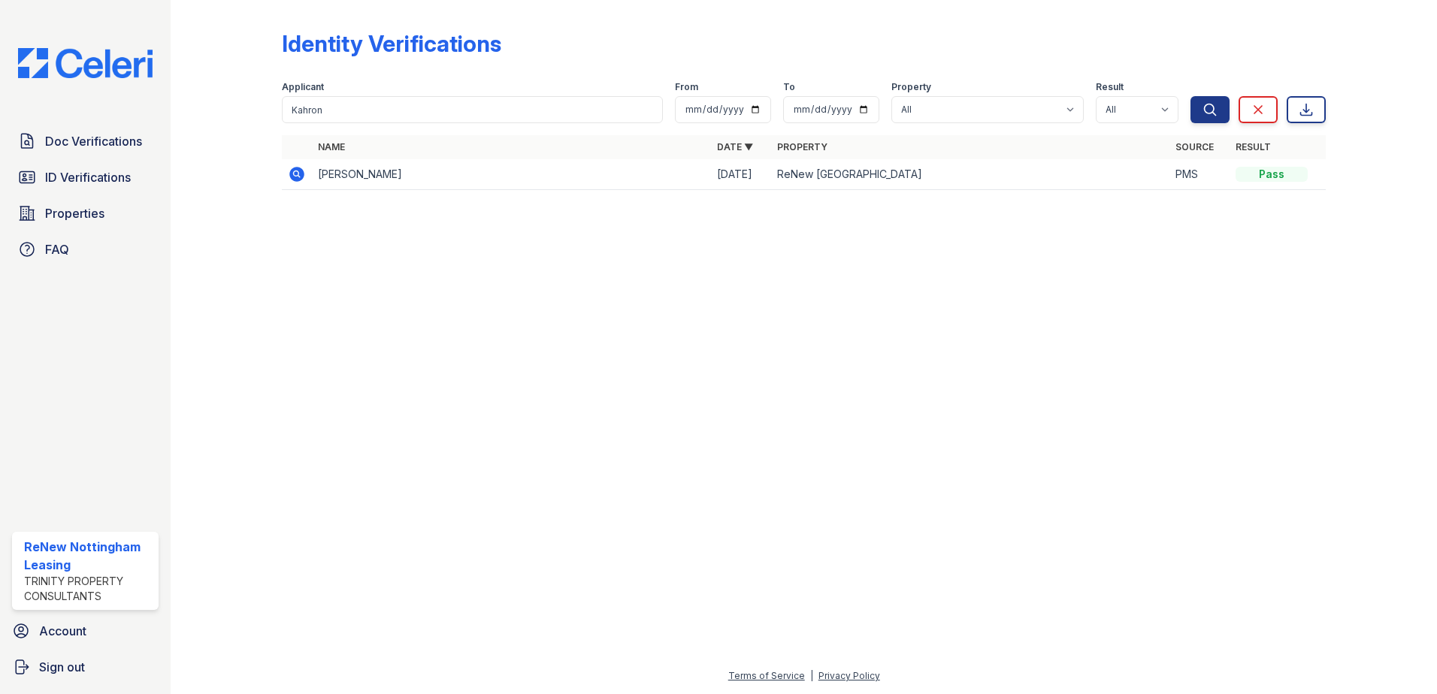
click at [296, 180] on icon at bounding box center [296, 174] width 15 height 15
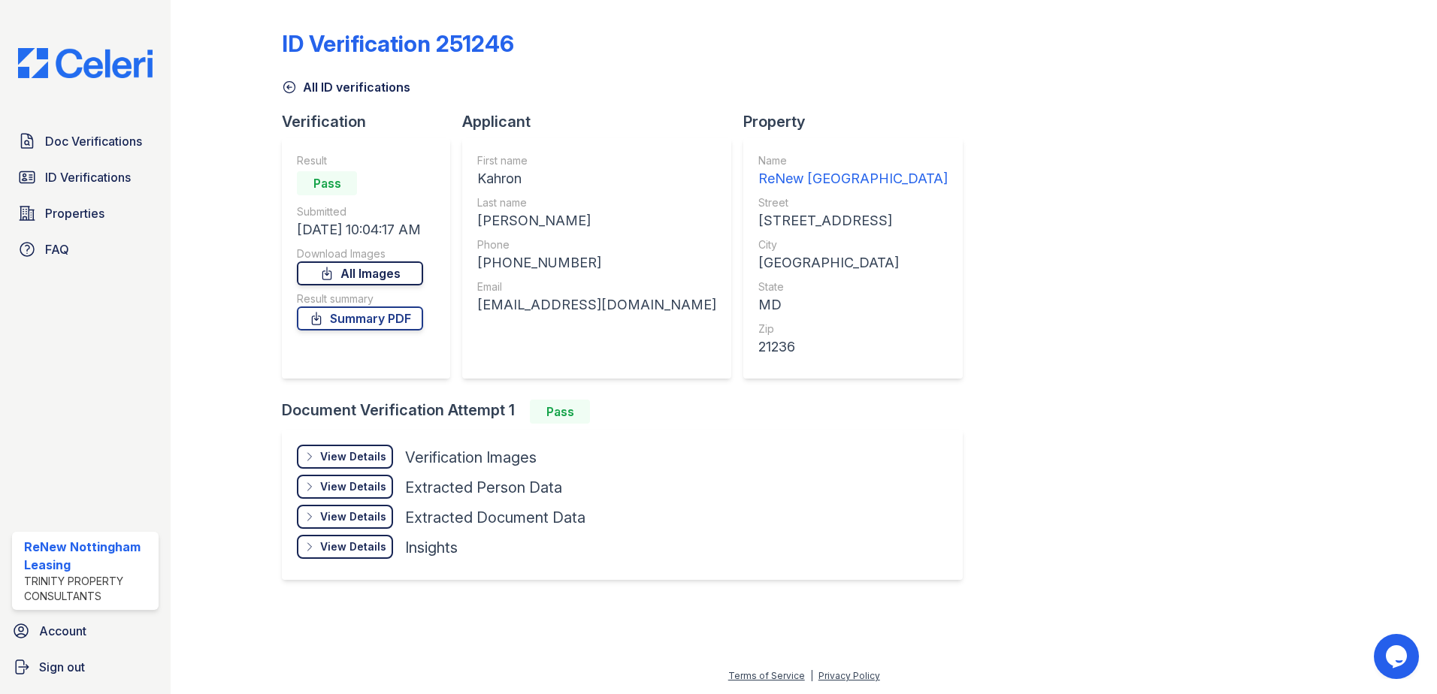
click at [401, 273] on link "All Images" at bounding box center [360, 274] width 126 height 24
click at [346, 327] on link "Summary PDF" at bounding box center [360, 319] width 126 height 24
click at [391, 271] on link "All Images" at bounding box center [360, 274] width 126 height 24
click at [389, 277] on link "All Images" at bounding box center [360, 274] width 126 height 24
click at [342, 279] on link "All Images" at bounding box center [360, 274] width 126 height 24
